Goal: Check status: Check status

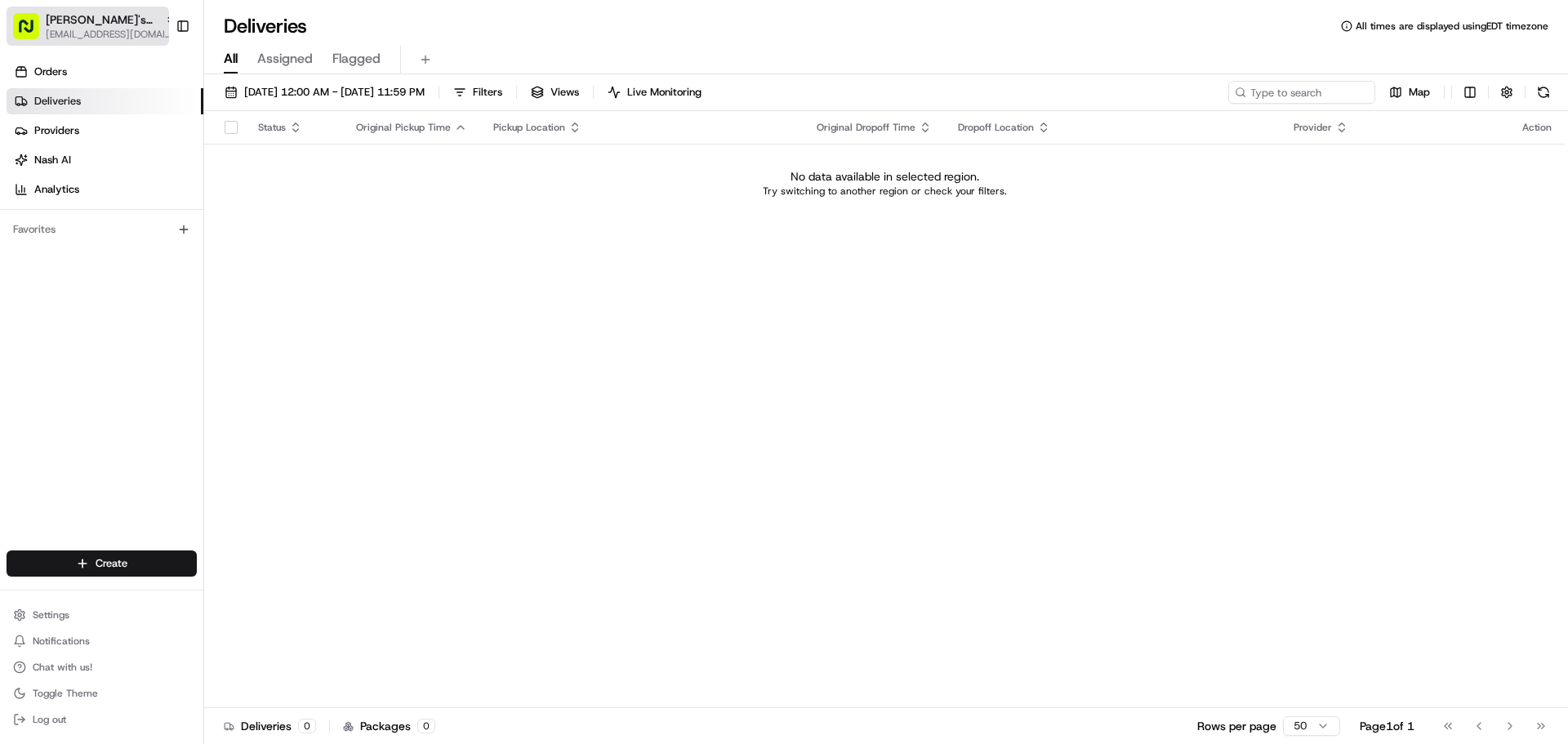
click at [80, 30] on span "[EMAIL_ADDRESS][DOMAIN_NAME]" at bounding box center [111, 34] width 130 height 13
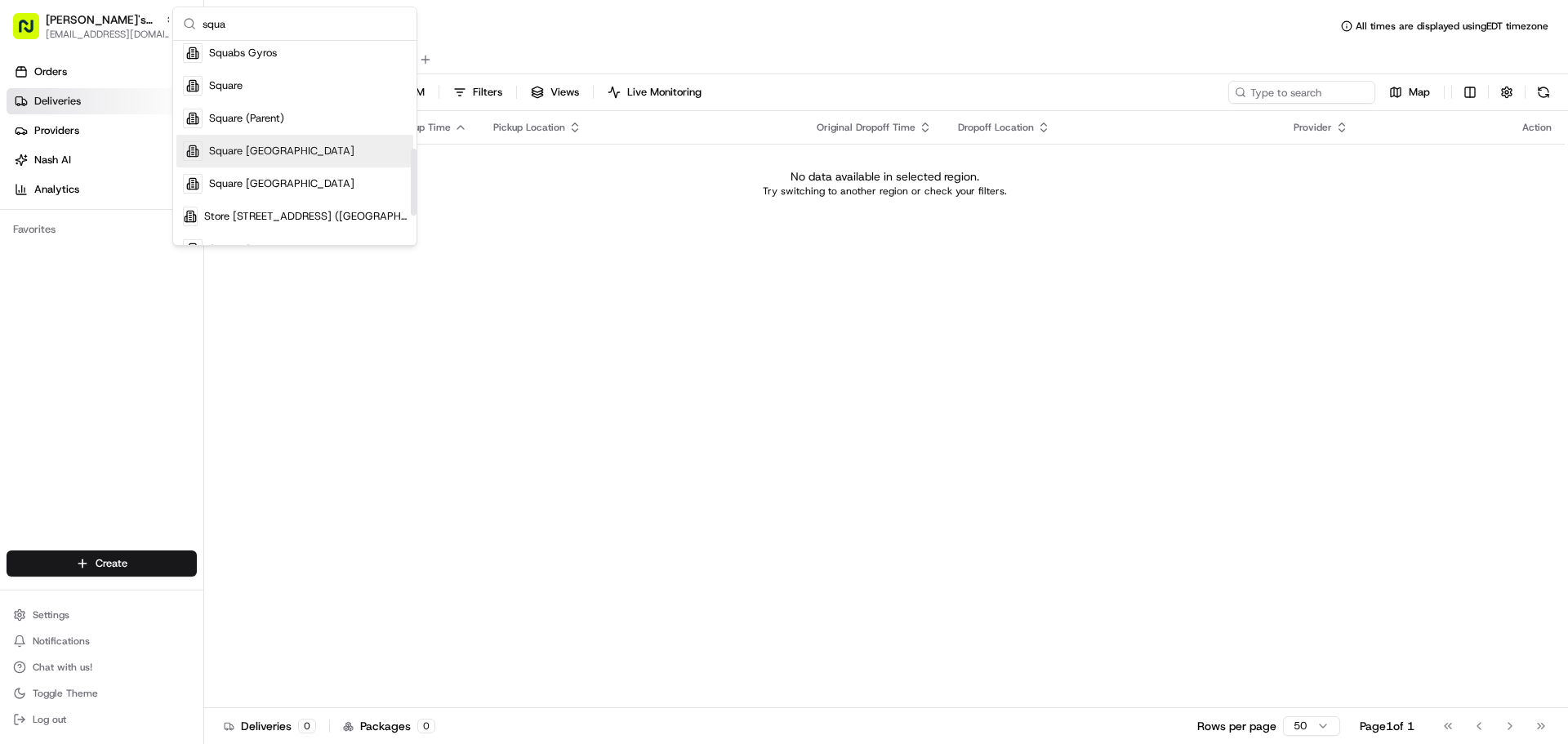
scroll to position [327, 0]
type input "squa"
click at [282, 90] on div "Square" at bounding box center [294, 85] width 237 height 33
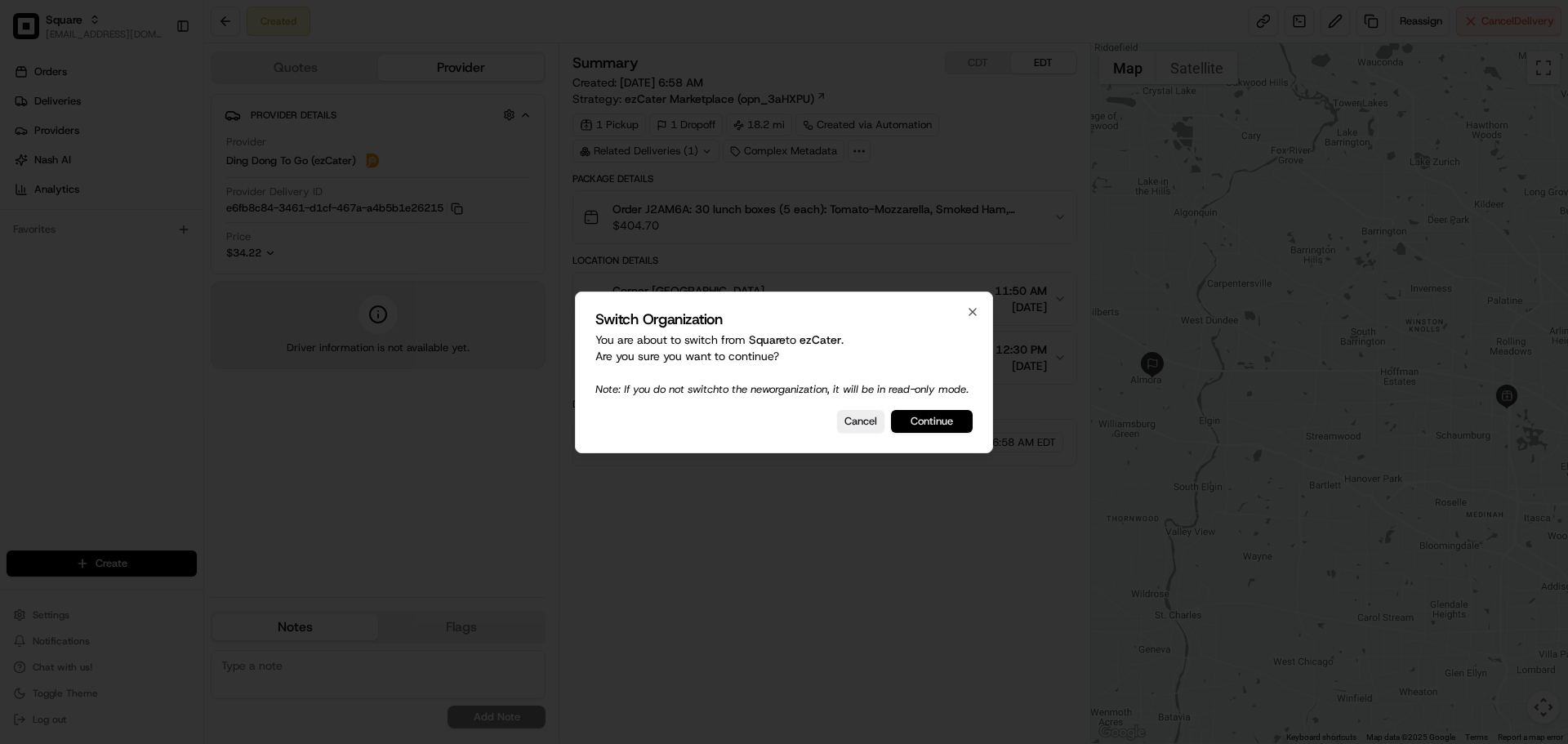
click at [893, 426] on button "Continue" at bounding box center [931, 421] width 82 height 22
